Goal: Task Accomplishment & Management: Complete application form

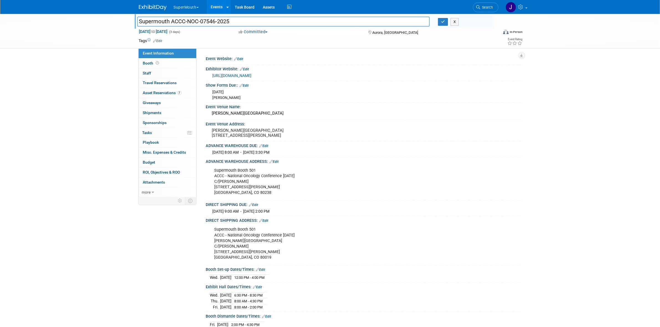
click at [196, 11] on button "SuperMouth" at bounding box center [189, 6] width 32 height 12
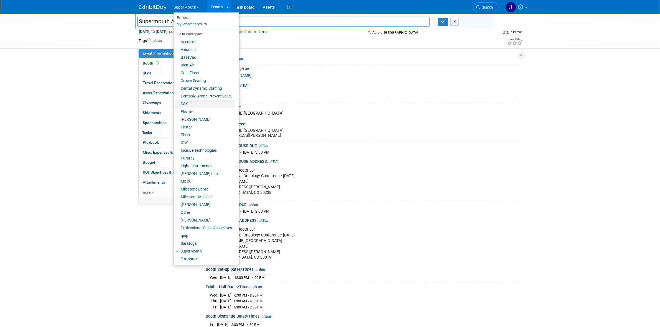
click at [207, 103] on link "DSX" at bounding box center [204, 104] width 62 height 8
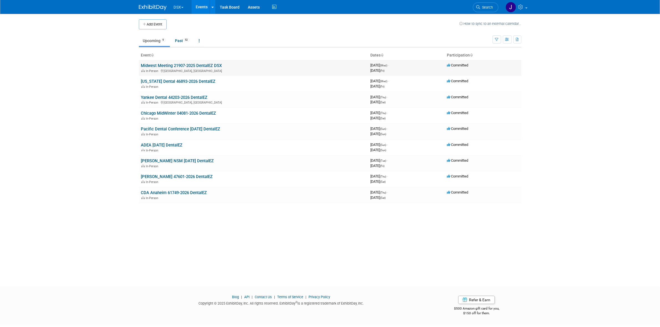
click at [183, 66] on link "Midwest Meeting 21907-2025 DentalEZ DSX" at bounding box center [181, 65] width 81 height 5
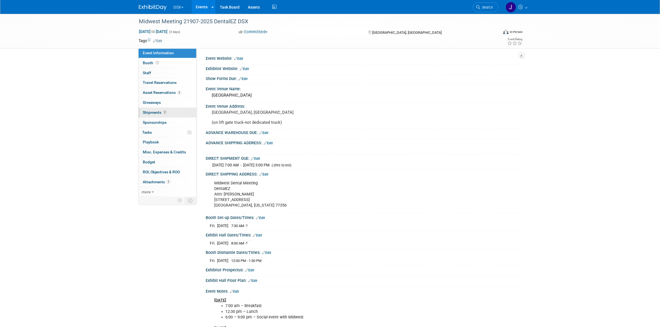
click at [173, 109] on link "2 Shipments 2" at bounding box center [168, 113] width 58 height 10
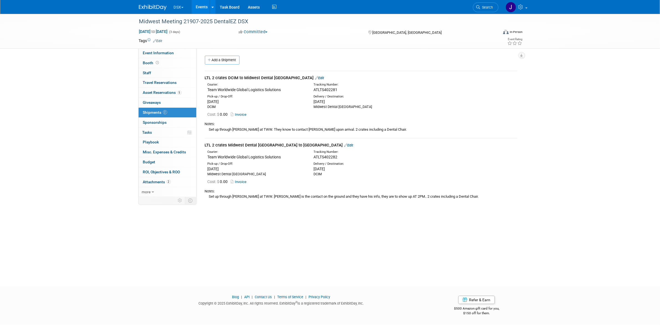
click at [225, 62] on link "Add a Shipment" at bounding box center [222, 60] width 35 height 9
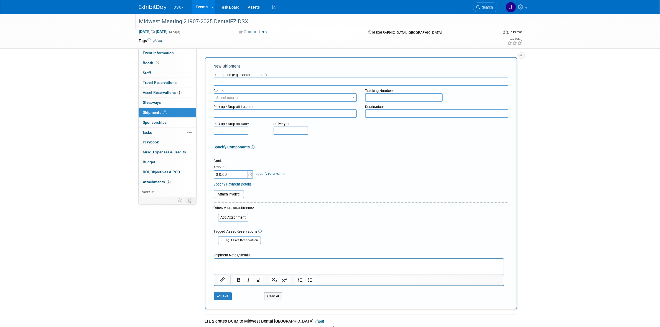
click at [193, 22] on div "Midwest Meeting 21907-2025 DentalEZ DSX" at bounding box center [313, 22] width 353 height 10
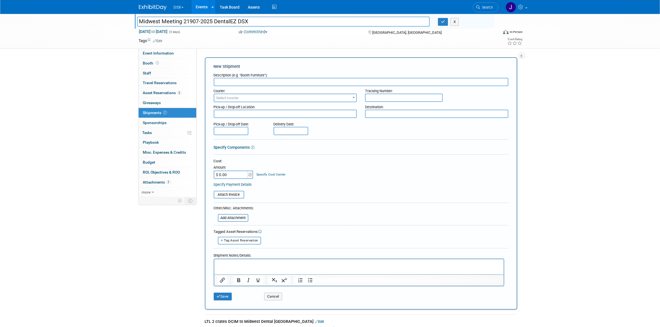
click at [188, 17] on input "Midwest Meeting 21907-2025 DentalEZ DSX" at bounding box center [283, 22] width 293 height 10
click at [192, 18] on input "Midwest Meeting 21907-2025 DentalEZ DSX" at bounding box center [283, 22] width 293 height 10
click at [189, 22] on input "Midwest Meeting 21907-2025 DentalEZ DSX" at bounding box center [283, 22] width 293 height 10
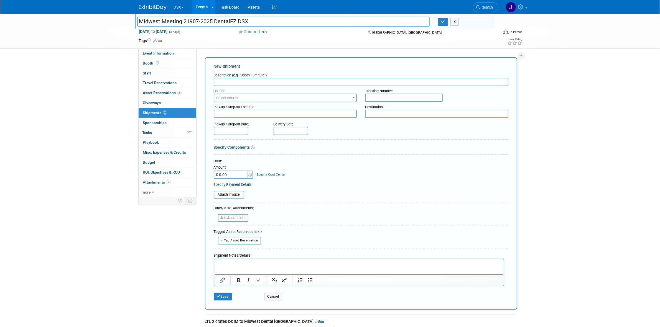
click at [188, 21] on input "Midwest Meeting 21907-2025 DentalEZ DSX" at bounding box center [283, 22] width 293 height 10
click at [193, 19] on input "Midwest Meeting 21907-2025 DentalEZ DSX" at bounding box center [283, 22] width 293 height 10
click at [194, 21] on input "Midwest Meeting 21907-2025 DentalEZ DSX" at bounding box center [283, 22] width 293 height 10
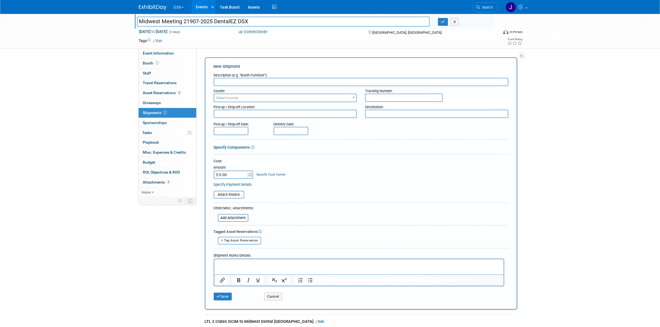
click at [270, 76] on div "Description (e.g. "Booth Furniture"):" at bounding box center [361, 73] width 295 height 7
click at [269, 78] on input "text" at bounding box center [361, 82] width 295 height 8
click at [397, 94] on input "text" at bounding box center [404, 98] width 78 height 8
paste input "1ZV57B291509605433"
type input "1ZV57B291509605433"
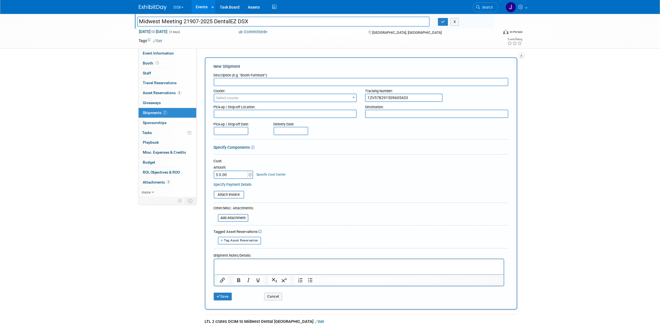
click at [295, 96] on span "Select courier" at bounding box center [285, 98] width 142 height 8
type input "ups"
select select "508"
click at [297, 113] on textarea at bounding box center [285, 114] width 143 height 8
type textarea "DCIM"
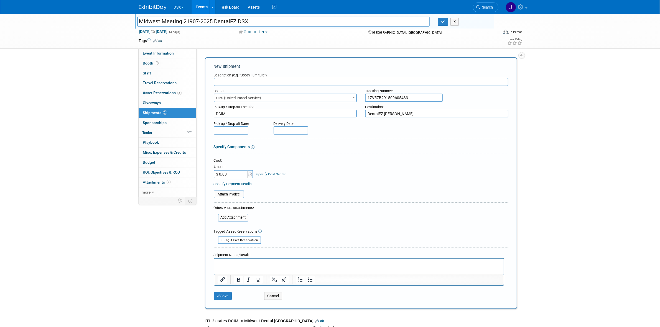
type textarea "DentalEZ [PERSON_NAME]"
click at [238, 127] on input "text" at bounding box center [231, 130] width 35 height 8
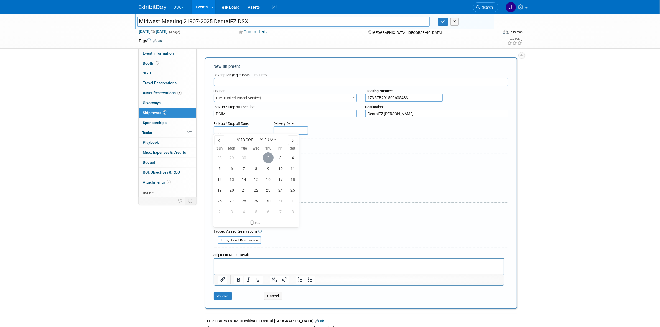
click at [267, 157] on span "2" at bounding box center [268, 157] width 11 height 11
type input "[DATE]"
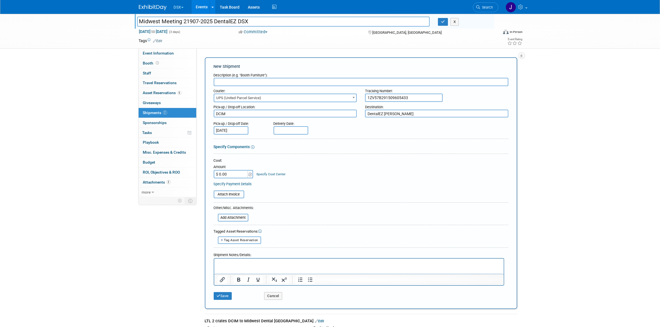
click at [293, 131] on input "text" at bounding box center [291, 130] width 35 height 8
click at [333, 158] on div "28 29 30 1 2 3 4 5 6 7 8 9 10 11 12 13 14 15 16 17 18 19 20 21 22 23 24 25 26 2…" at bounding box center [315, 184] width 85 height 65
click at [340, 155] on span "3" at bounding box center [340, 157] width 11 height 11
type input "[DATE]"
click at [277, 81] on input "text" at bounding box center [361, 82] width 295 height 8
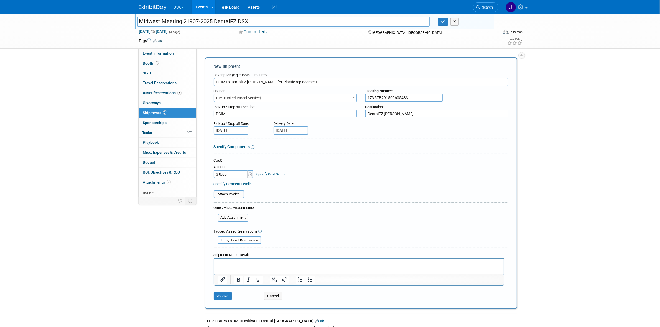
click at [279, 83] on input "DCIM to DentalEZ [PERSON_NAME] for Plastic replacement" at bounding box center [361, 82] width 295 height 8
click at [264, 81] on input "DCIM to DentalEZ [PERSON_NAME] for Plastic Replacement" at bounding box center [361, 82] width 295 height 8
drag, startPoint x: 262, startPoint y: 82, endPoint x: 310, endPoint y: 78, distance: 48.4
click at [310, 78] on input "DCIM to DentalEZ [PERSON_NAME] for Plastic Replacement" at bounding box center [361, 82] width 295 height 8
type input "DCIM to DentalEZ [PERSON_NAME]"
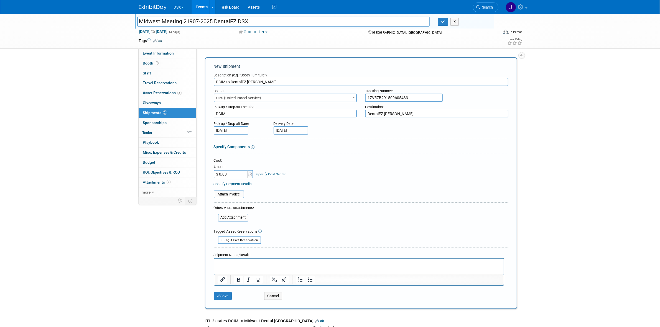
click at [247, 262] on p "Rich Text Area. Press ALT-0 for help." at bounding box center [358, 264] width 283 height 6
click at [356, 263] on p "Set up through Unishippers UPS. Next Day Air Early arrive by 11AM. PU: 10/2 Del…" at bounding box center [358, 264] width 283 height 6
click at [340, 263] on p "Set up through Unishippers UPS. Next Day Air Early arrive by 11AM. PU: 10/2 Del…" at bounding box center [358, 264] width 283 height 6
click at [226, 297] on button "Save" at bounding box center [223, 296] width 18 height 8
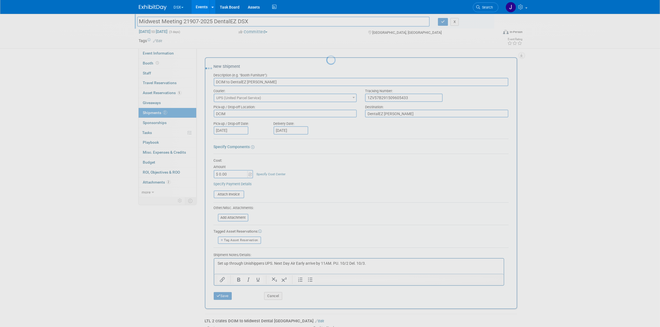
scroll to position [4, 0]
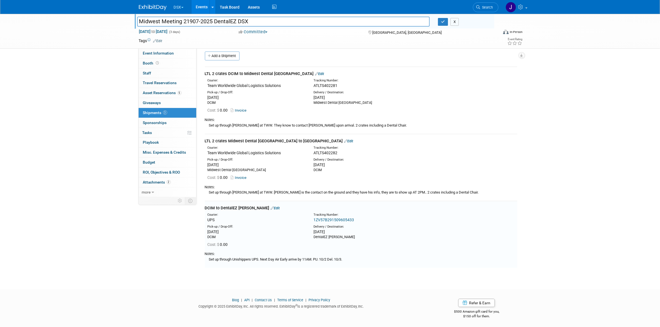
click at [452, 20] on button "X" at bounding box center [454, 22] width 9 height 8
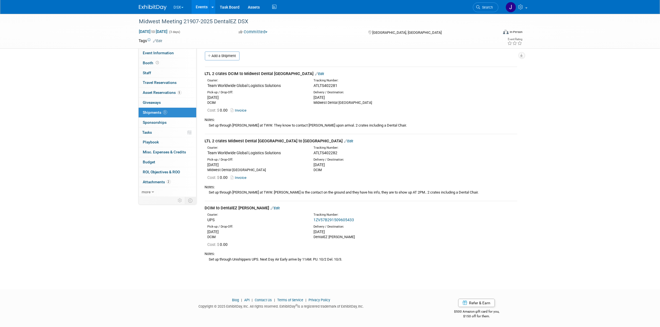
click at [260, 205] on div "DCIM to DentalEZ [PERSON_NAME]" at bounding box center [361, 208] width 312 height 6
click at [271, 206] on link "Edit" at bounding box center [275, 208] width 9 height 4
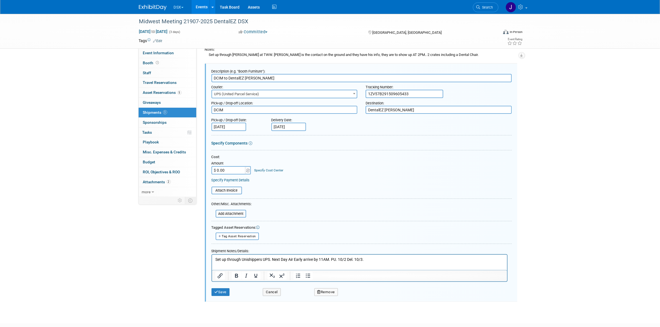
scroll to position [0, 0]
click at [408, 93] on input "1ZV57B291509605433" at bounding box center [405, 94] width 78 height 8
paste input "12872442"
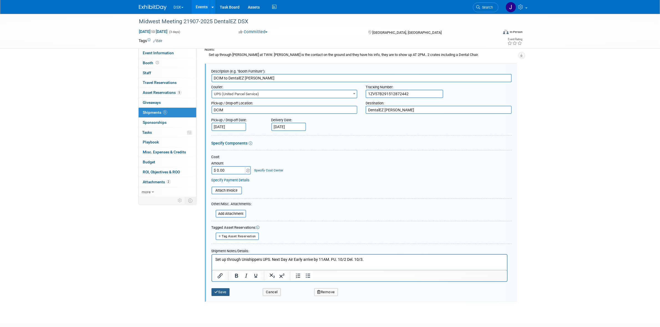
type input "1ZV57B291512872442"
click at [215, 290] on icon "submit" at bounding box center [217, 292] width 4 height 4
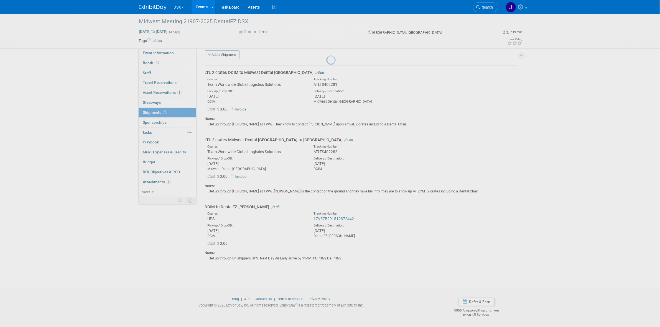
scroll to position [4, 0]
